Goal: Navigation & Orientation: Find specific page/section

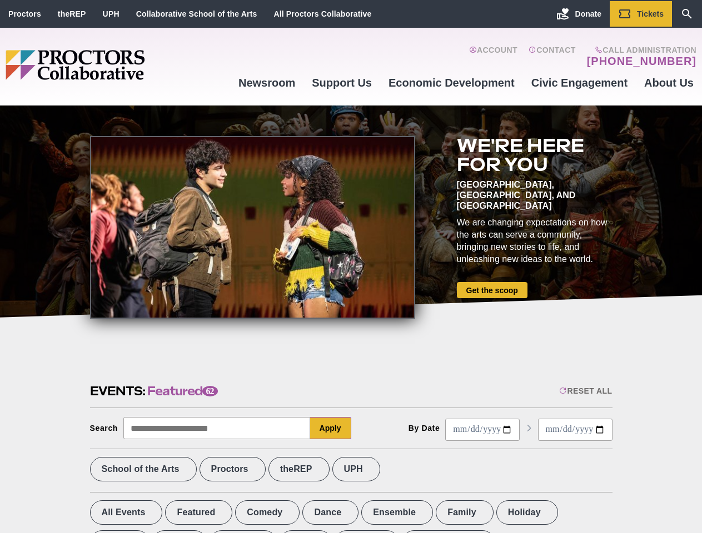
click at [351, 267] on div at bounding box center [252, 227] width 325 height 183
click at [585, 391] on div "Reset All" at bounding box center [585, 391] width 53 height 9
click at [331, 428] on button "Apply" at bounding box center [330, 428] width 41 height 22
